Goal: Transaction & Acquisition: Purchase product/service

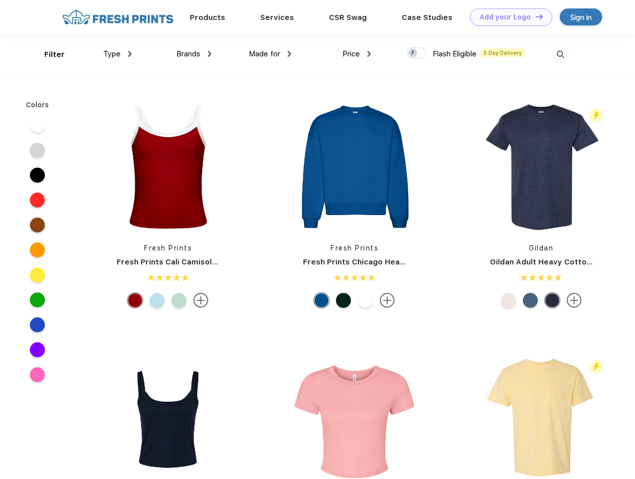
click at [508, 17] on link "Add your Logo Design Tool" at bounding box center [511, 16] width 82 height 17
click at [0, 0] on div "Design Tool" at bounding box center [0, 0] width 0 height 0
click at [535, 16] on link "Add your Logo Design Tool" at bounding box center [511, 16] width 82 height 17
click at [48, 54] on div "Filter" at bounding box center [54, 54] width 20 height 11
click at [118, 54] on span "Type" at bounding box center [111, 53] width 17 height 9
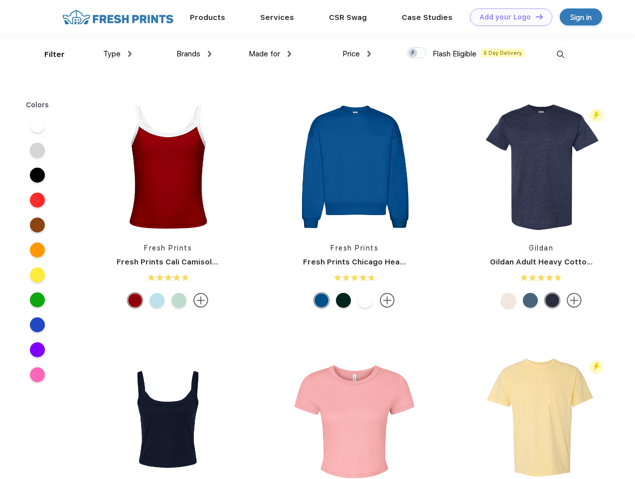
click at [194, 54] on span "Brands" at bounding box center [188, 53] width 24 height 9
click at [270, 54] on span "Made for" at bounding box center [264, 53] width 31 height 9
click at [357, 54] on span "Price" at bounding box center [351, 53] width 17 height 9
click at [417, 53] on div at bounding box center [416, 52] width 19 height 11
click at [413, 53] on input "checkbox" at bounding box center [410, 50] width 6 height 6
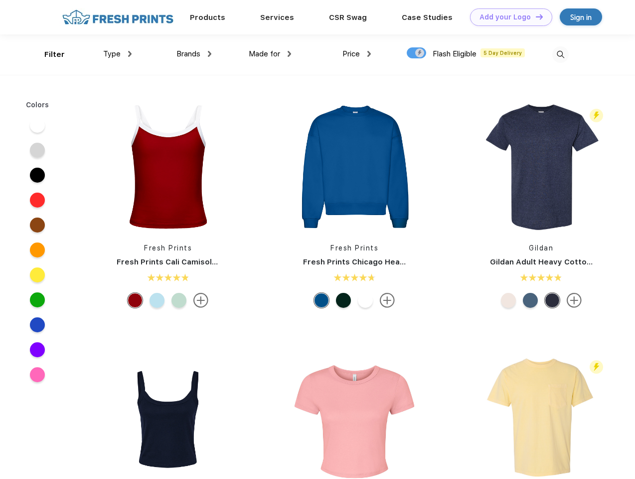
click at [560, 54] on img at bounding box center [560, 54] width 16 height 16
